Goal: Use online tool/utility: Utilize a website feature to perform a specific function

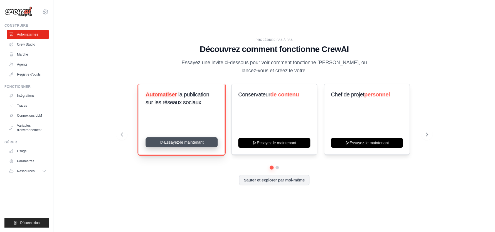
click at [184, 143] on button "Essayez-le maintenant" at bounding box center [182, 143] width 72 height 10
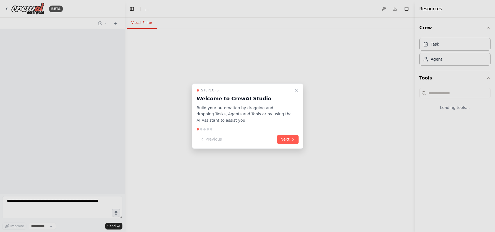
select select "****"
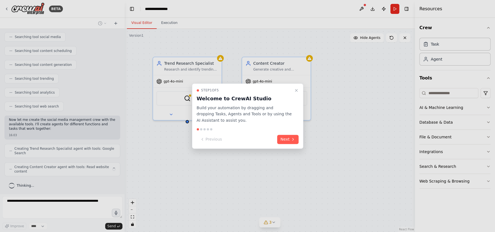
scroll to position [106, 0]
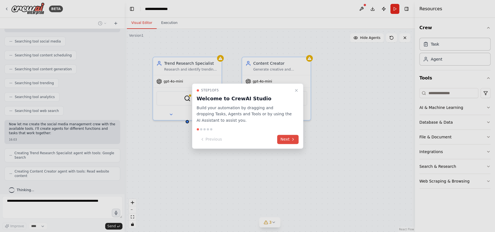
click at [285, 139] on button "Next" at bounding box center [287, 139] width 21 height 9
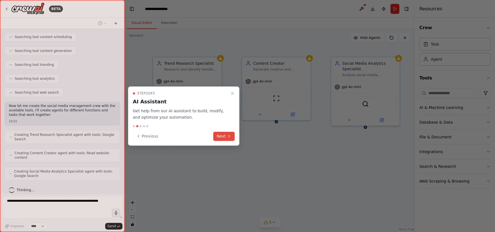
click at [223, 137] on button "Next" at bounding box center [224, 136] width 21 height 9
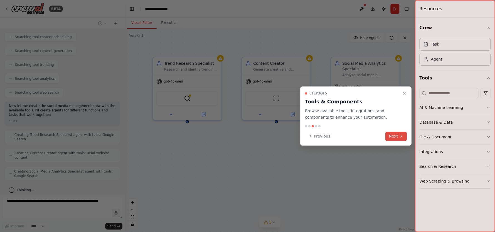
click at [393, 137] on button "Next" at bounding box center [396, 136] width 21 height 9
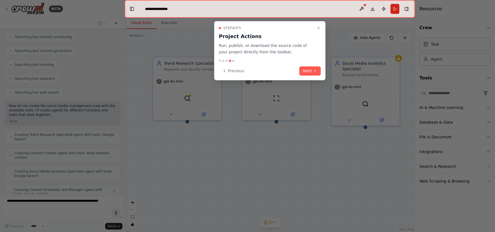
scroll to position [142, 0]
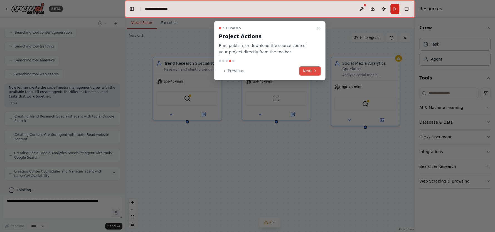
click at [307, 72] on button "Next" at bounding box center [310, 70] width 21 height 9
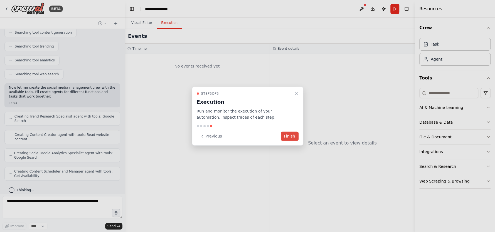
click at [290, 137] on button "Finish" at bounding box center [290, 136] width 18 height 9
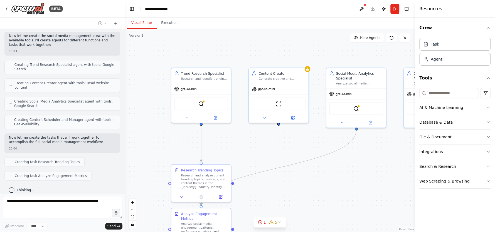
scroll to position [208, 0]
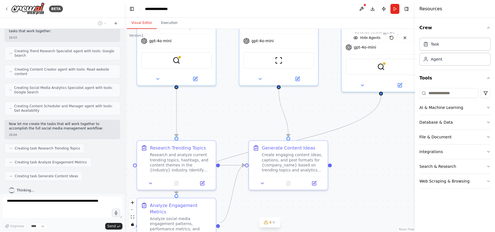
drag, startPoint x: 354, startPoint y: 177, endPoint x: 312, endPoint y: 117, distance: 72.6
click at [312, 117] on div ".deletable-edge-delete-btn { width: 20px; height: 20px; border: 0px solid #ffff…" at bounding box center [270, 131] width 290 height 204
click at [274, 224] on icon at bounding box center [274, 223] width 4 height 4
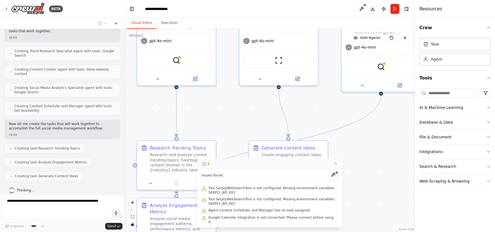
click at [371, 205] on div ".deletable-edge-delete-btn { width: 20px; height: 20px; border: 0px solid #ffff…" at bounding box center [270, 131] width 290 height 204
click at [335, 166] on icon at bounding box center [336, 164] width 4 height 4
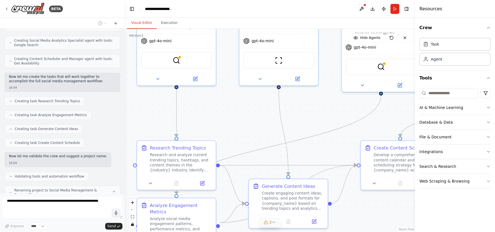
scroll to position [273, 0]
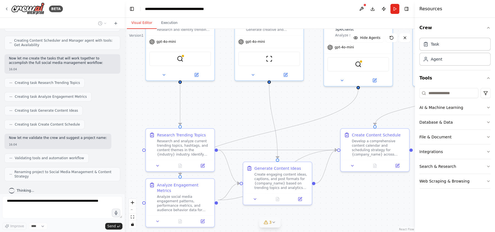
drag, startPoint x: 339, startPoint y: 148, endPoint x: 322, endPoint y: 126, distance: 27.4
click at [322, 126] on div ".deletable-edge-delete-btn { width: 20px; height: 20px; border: 0px solid #ffff…" at bounding box center [270, 131] width 290 height 204
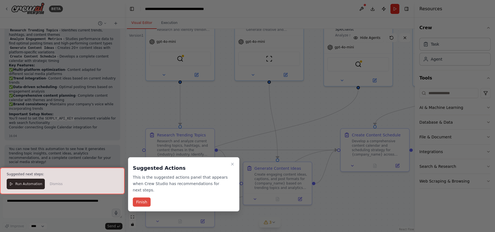
click at [139, 198] on button "Finish" at bounding box center [142, 202] width 18 height 9
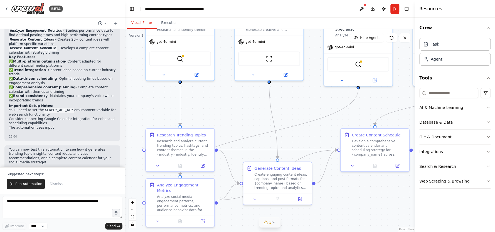
scroll to position [500, 0]
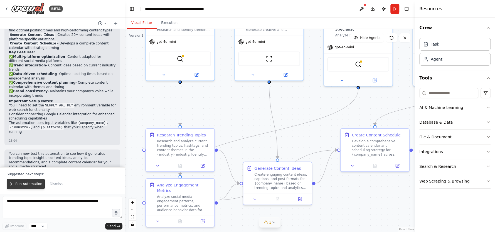
click at [16, 185] on span "Run Automation" at bounding box center [28, 184] width 27 height 4
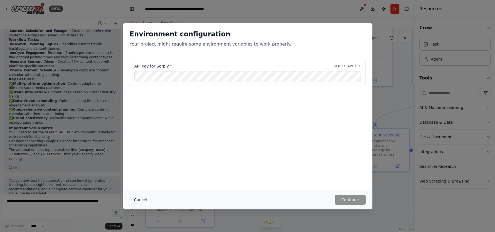
click at [140, 199] on button "Cancel" at bounding box center [141, 200] width 22 height 10
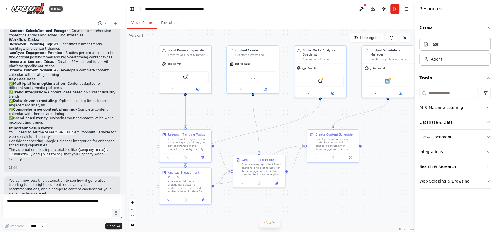
drag, startPoint x: 276, startPoint y: 124, endPoint x: 237, endPoint y: 107, distance: 42.2
click at [237, 107] on div ".deletable-edge-delete-btn { width: 20px; height: 20px; border: 0px solid #ffff…" at bounding box center [270, 131] width 290 height 204
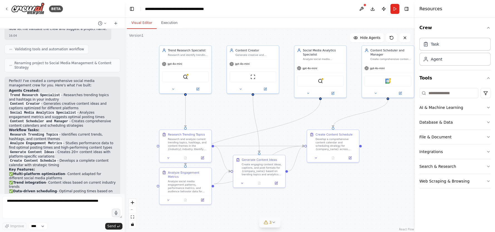
scroll to position [334, 0]
